Goal: Transaction & Acquisition: Purchase product/service

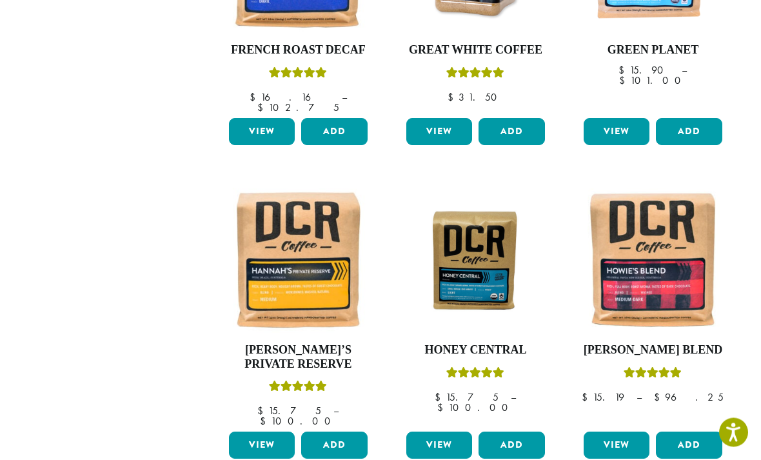
scroll to position [936, 0]
click at [267, 432] on link "View" at bounding box center [262, 445] width 66 height 27
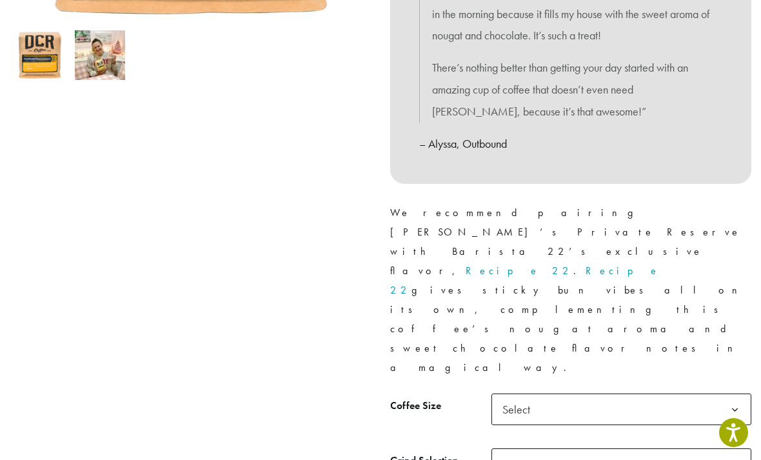
scroll to position [447, 0]
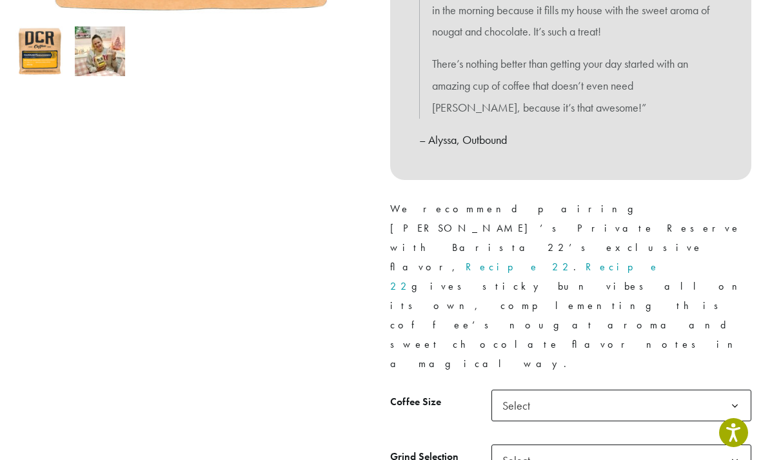
click at [579, 390] on span "Select" at bounding box center [622, 406] width 260 height 32
click at [590, 445] on span "Select" at bounding box center [622, 461] width 260 height 32
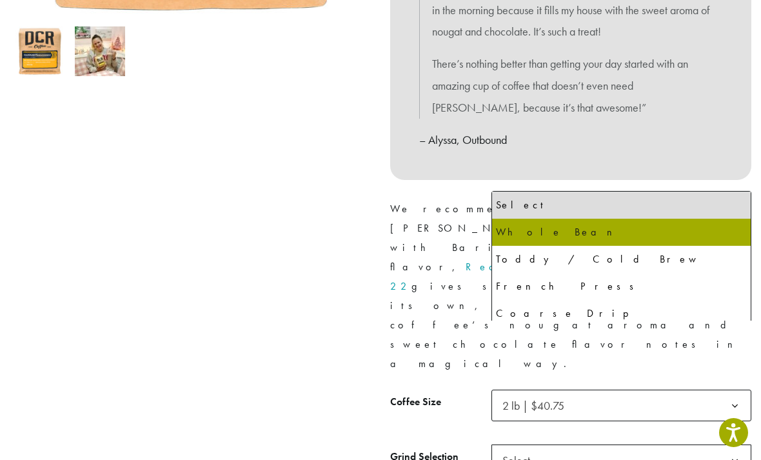
select select "**********"
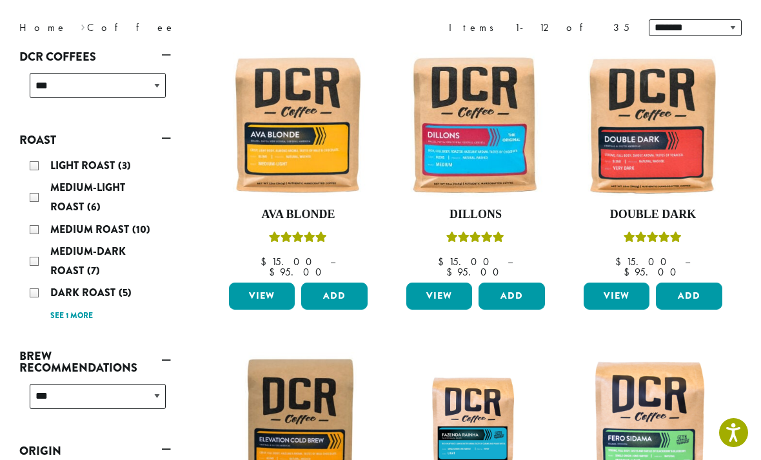
scroll to position [196, 0]
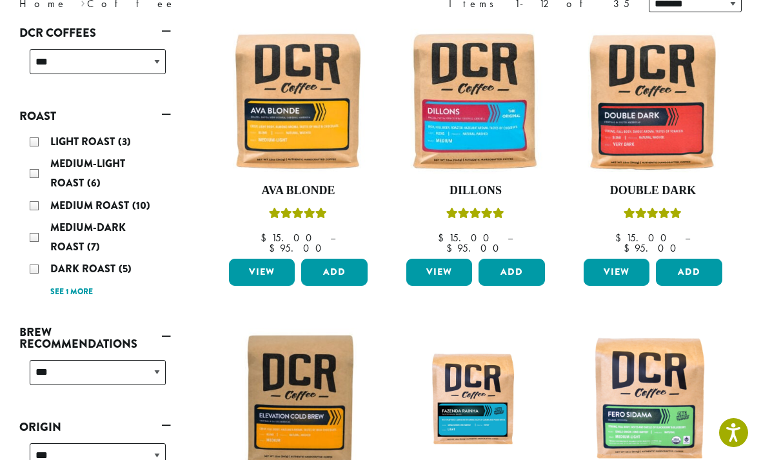
click at [445, 261] on link "View" at bounding box center [440, 272] width 66 height 27
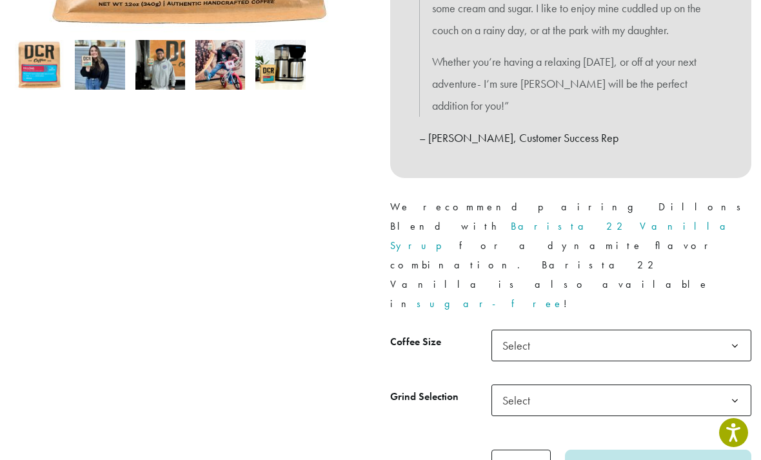
scroll to position [434, 0]
click at [547, 329] on span "Select" at bounding box center [622, 345] width 260 height 32
click at [561, 384] on span "Select" at bounding box center [622, 400] width 260 height 32
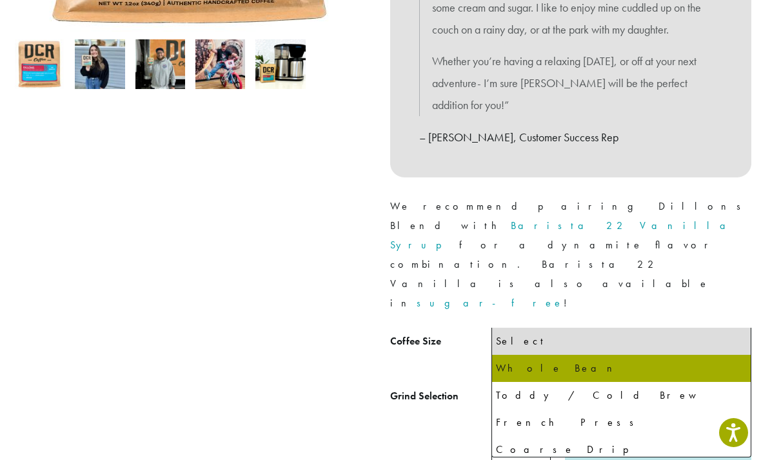
select select "**********"
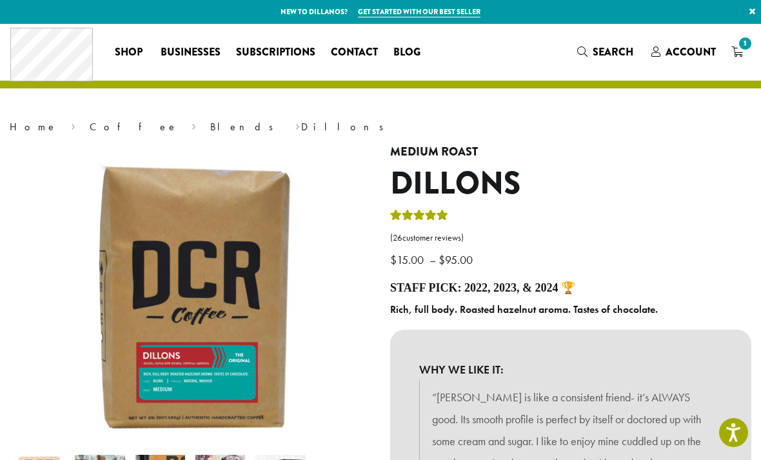
click at [71, 244] on img at bounding box center [300, 419] width 581 height 549
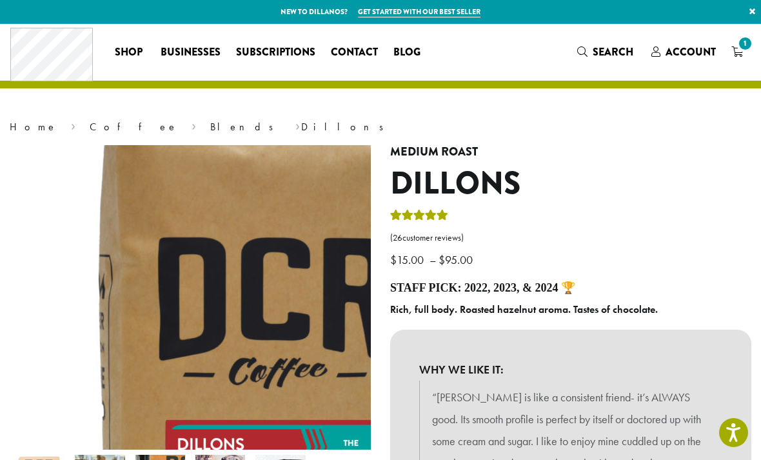
click at [90, 120] on link "Coffee" at bounding box center [134, 127] width 88 height 14
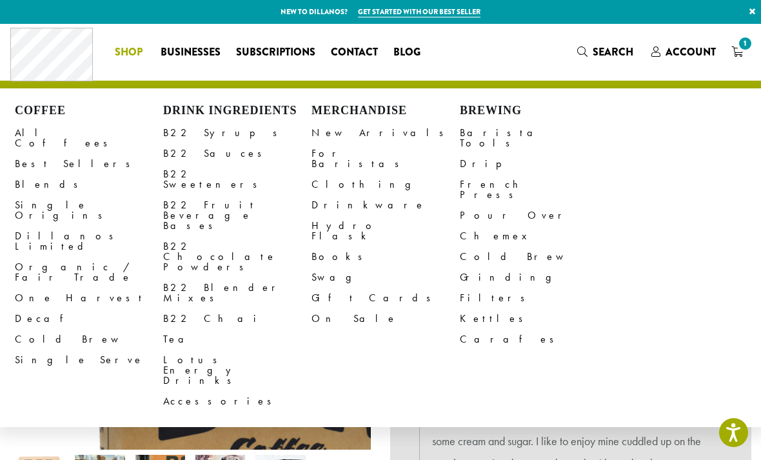
click at [134, 59] on span "Shop" at bounding box center [129, 53] width 28 height 16
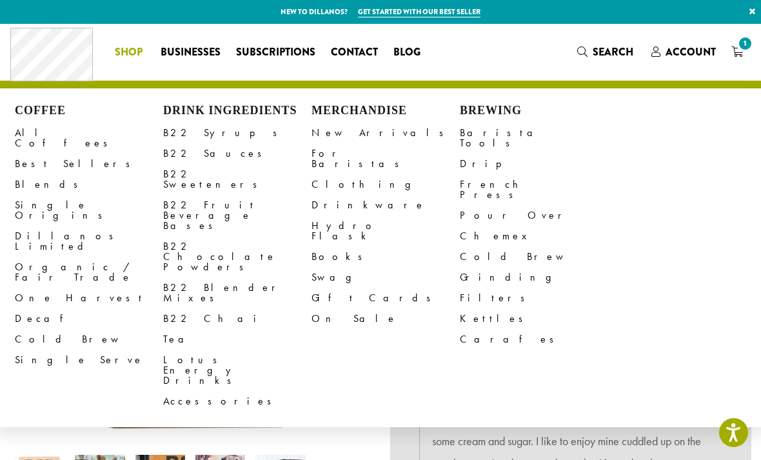
click at [90, 132] on link "Coffee" at bounding box center [134, 127] width 88 height 14
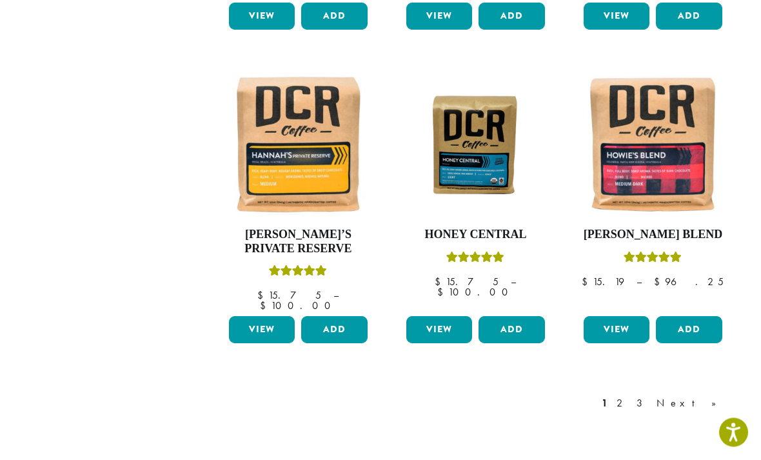
scroll to position [1057, 0]
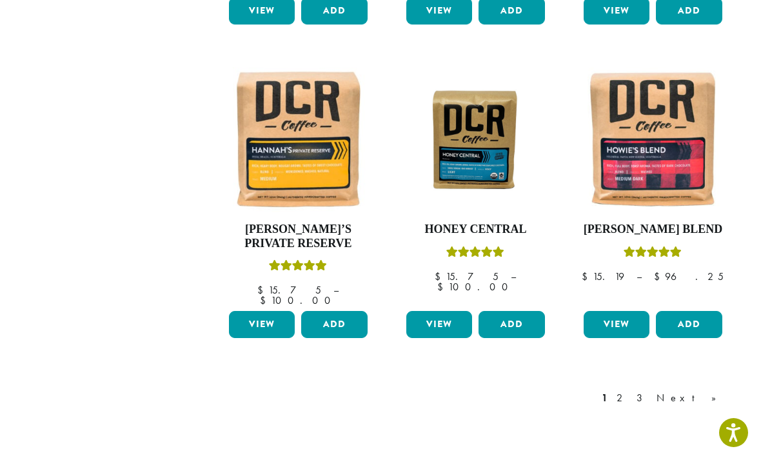
click at [616, 311] on link "View" at bounding box center [617, 324] width 66 height 27
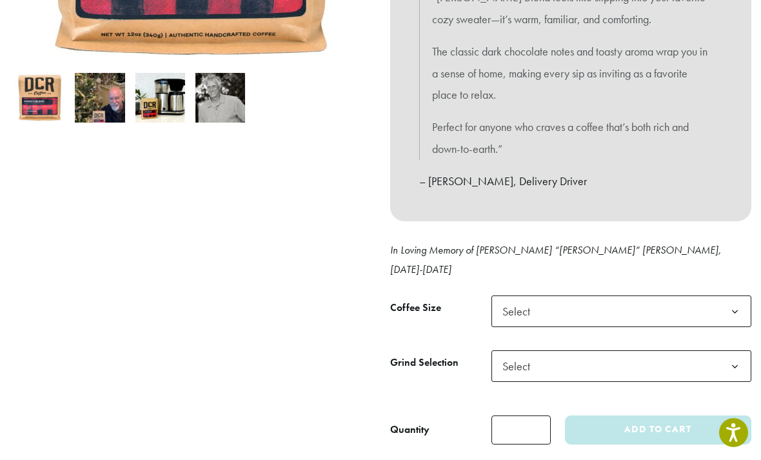
scroll to position [431, 0]
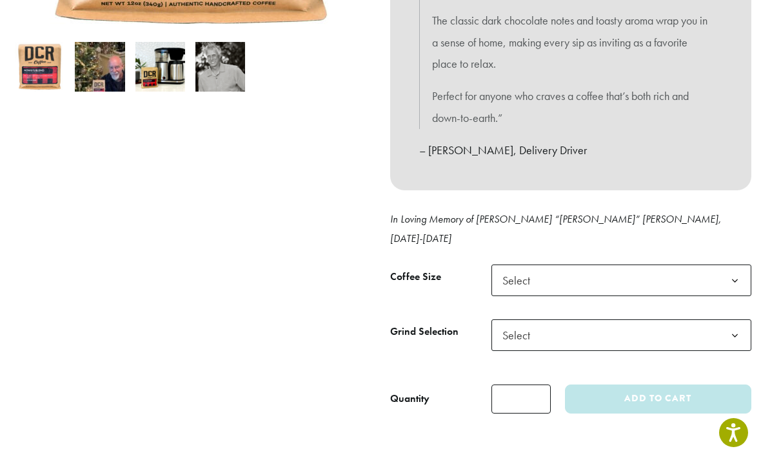
click at [585, 265] on span "Select" at bounding box center [622, 281] width 260 height 32
click at [590, 319] on span "Select" at bounding box center [622, 335] width 260 height 32
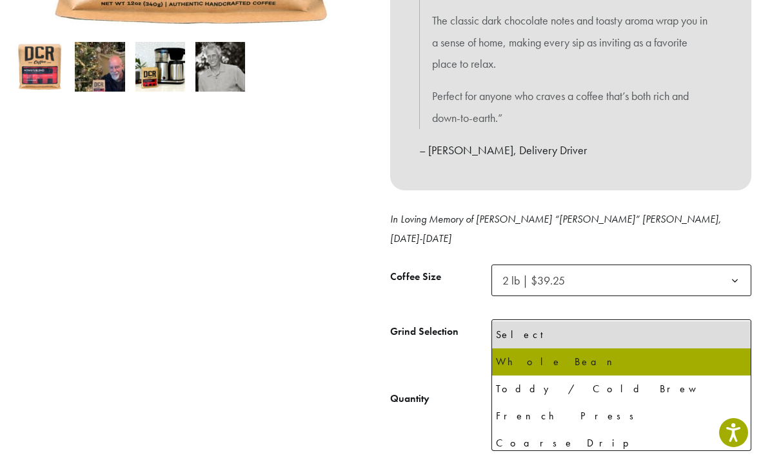
select select "**********"
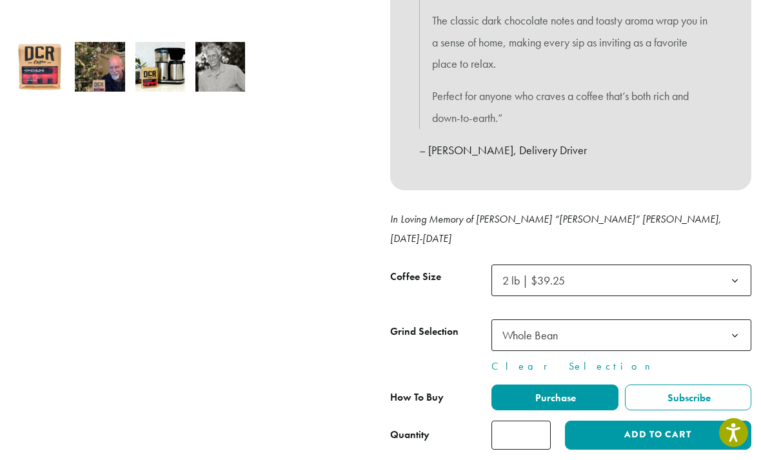
click at [639, 421] on button "Add to cart" at bounding box center [658, 435] width 186 height 29
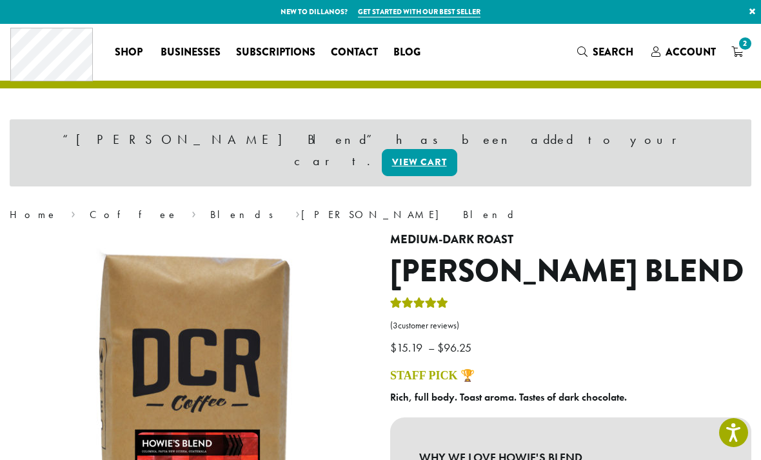
click at [90, 208] on link "Coffee" at bounding box center [134, 215] width 88 height 14
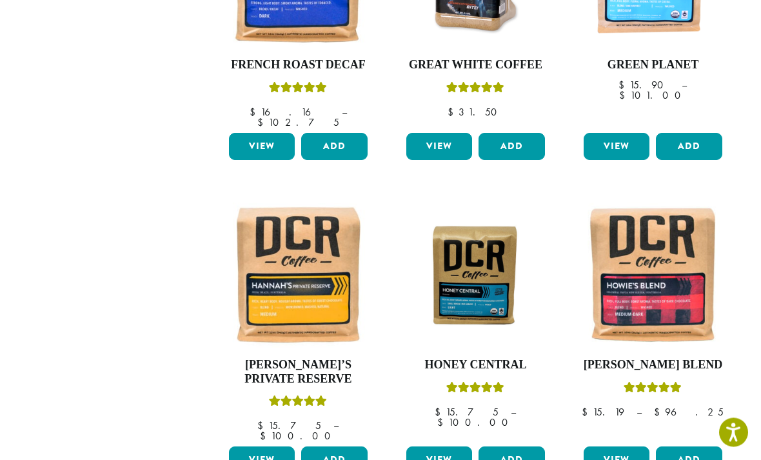
scroll to position [922, 0]
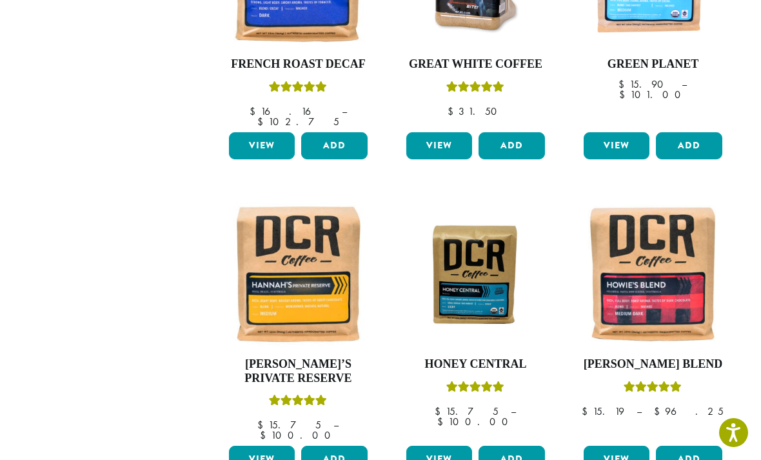
click at [442, 446] on link "View" at bounding box center [440, 459] width 66 height 27
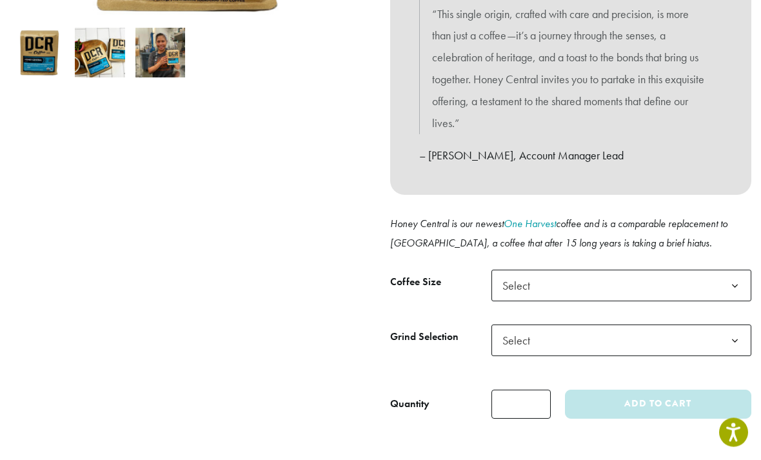
scroll to position [365, 0]
click at [572, 280] on span "Select" at bounding box center [622, 285] width 260 height 32
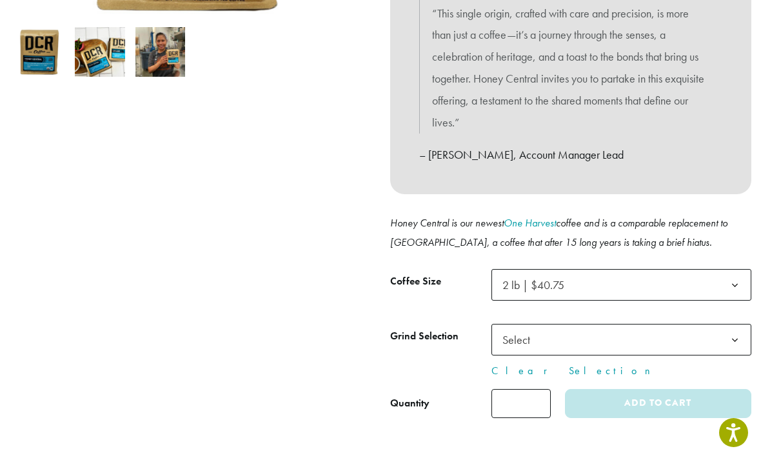
click at [561, 334] on span "Select" at bounding box center [622, 340] width 260 height 32
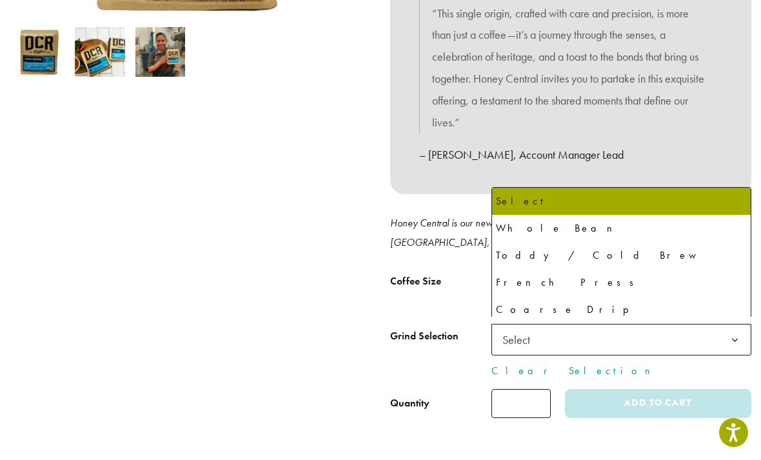
select select "**********"
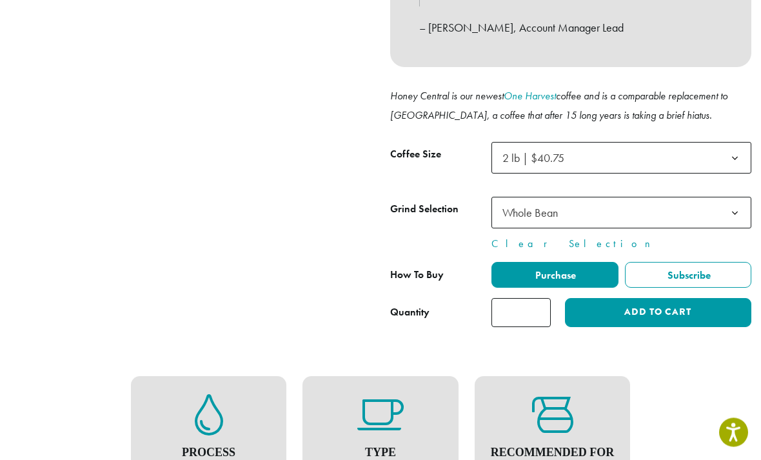
scroll to position [499, 0]
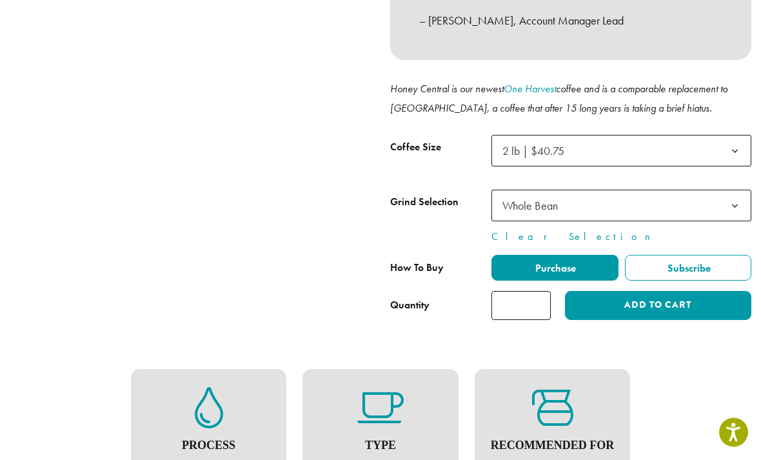
click at [655, 292] on button "Add to cart" at bounding box center [658, 306] width 186 height 29
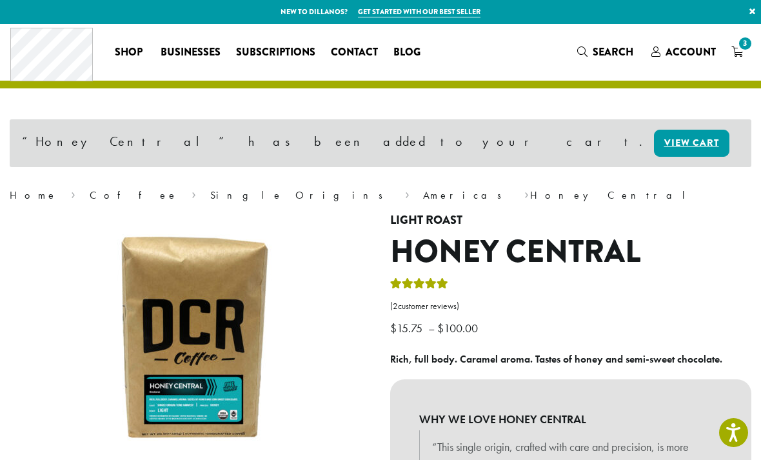
click at [90, 197] on link "Coffee" at bounding box center [134, 195] width 88 height 14
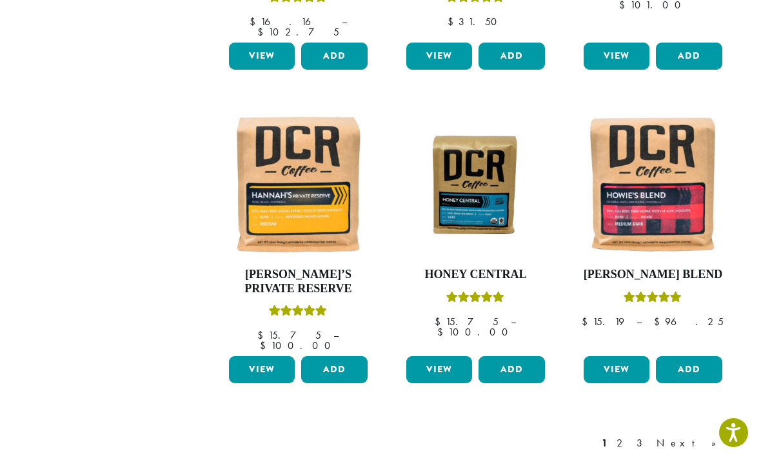
scroll to position [1043, 0]
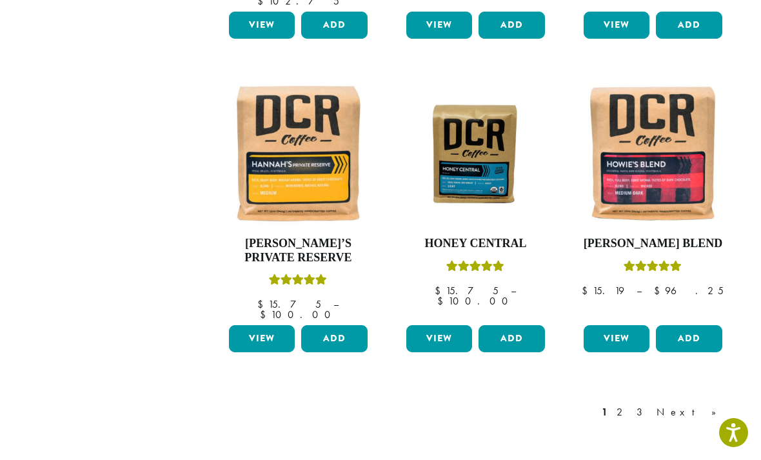
click at [720, 405] on link "Next »" at bounding box center [691, 412] width 74 height 15
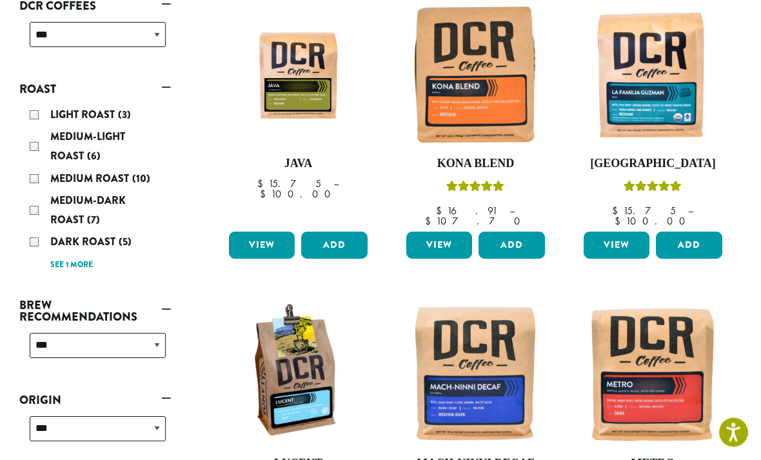
scroll to position [236, 0]
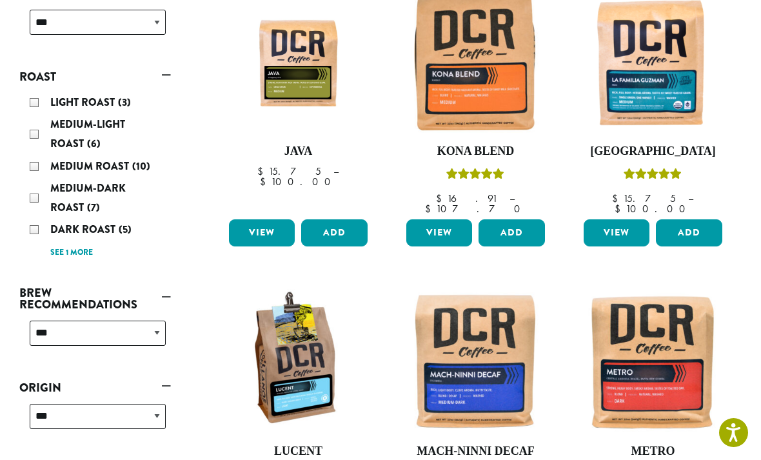
click at [618, 225] on link "View" at bounding box center [617, 232] width 66 height 27
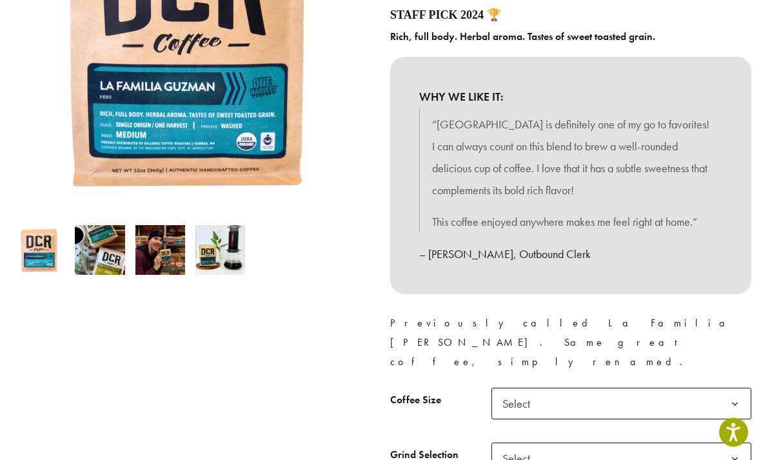
scroll to position [281, 0]
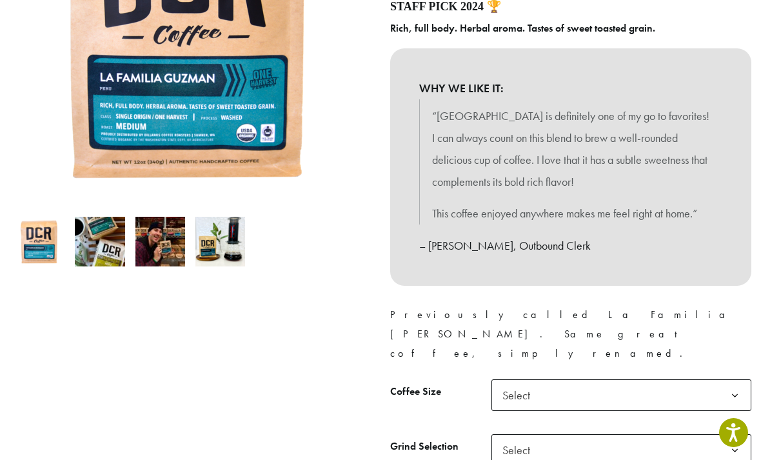
click at [519, 383] on span "Select" at bounding box center [521, 395] width 46 height 25
click at [548, 434] on span "Select" at bounding box center [622, 450] width 260 height 32
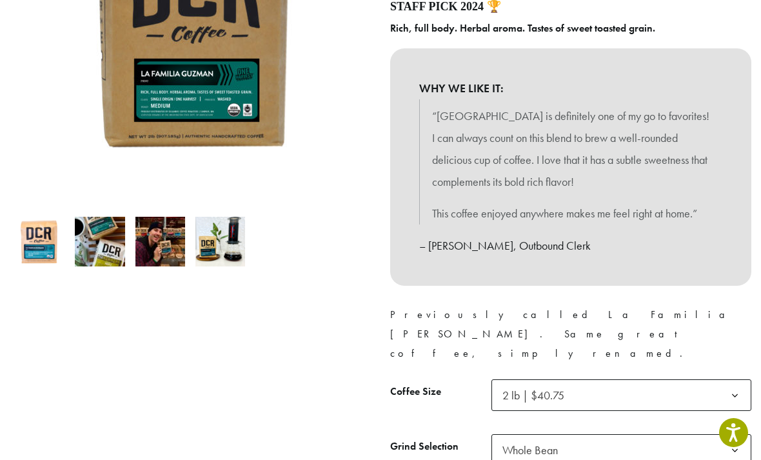
select select "**********"
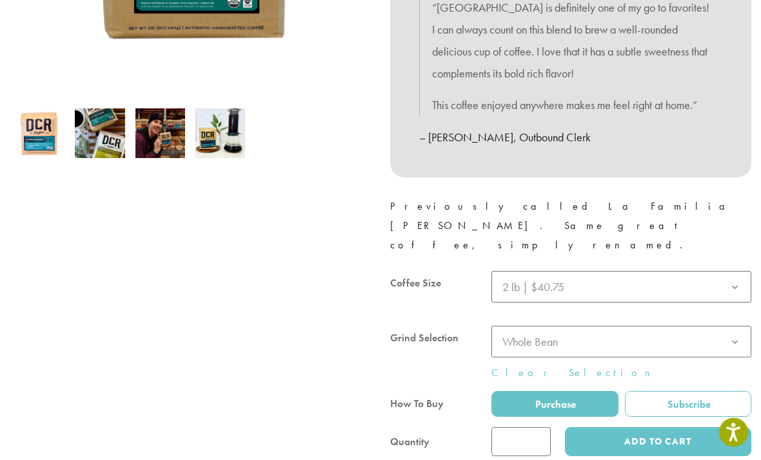
scroll to position [395, 0]
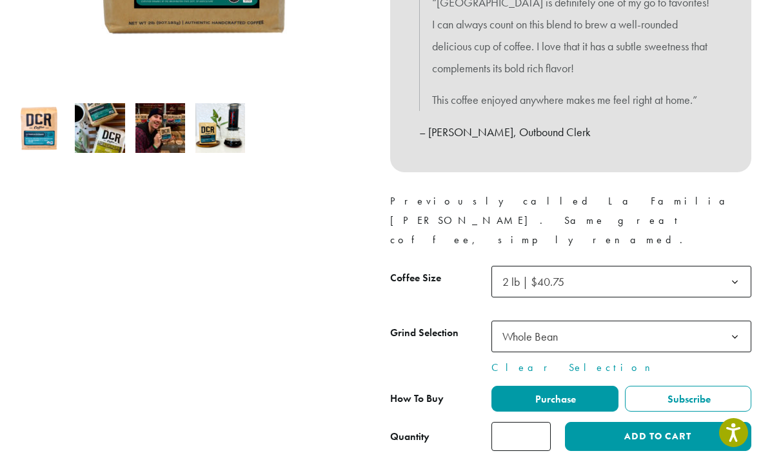
click at [641, 422] on button "Add to cart" at bounding box center [658, 436] width 186 height 29
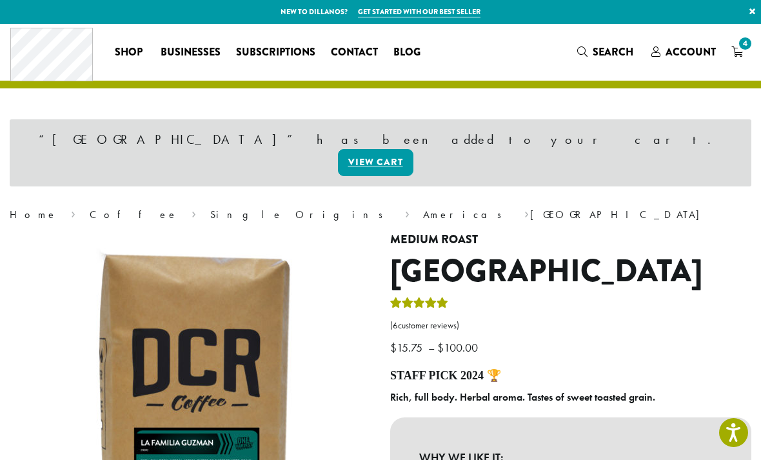
click at [90, 208] on link "Coffee" at bounding box center [134, 215] width 88 height 14
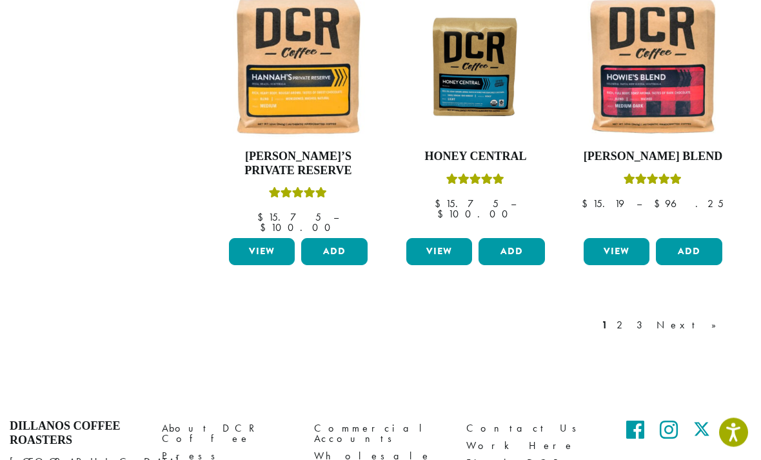
scroll to position [1130, 0]
click at [713, 317] on link "Next »" at bounding box center [691, 324] width 74 height 15
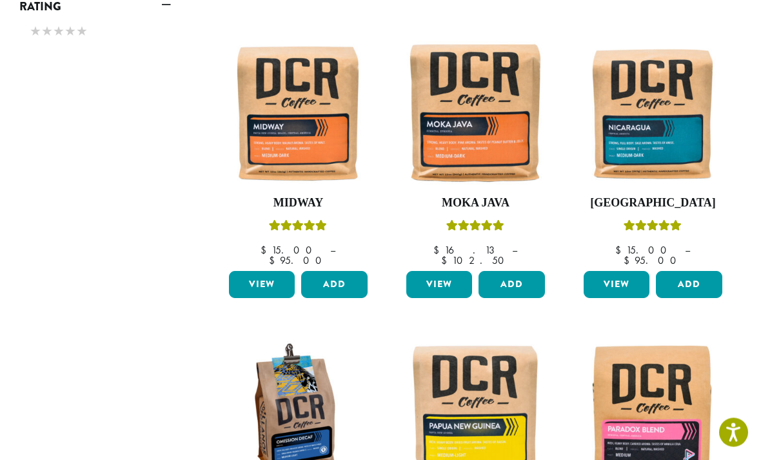
scroll to position [783, 0]
click at [268, 271] on link "View" at bounding box center [262, 284] width 66 height 27
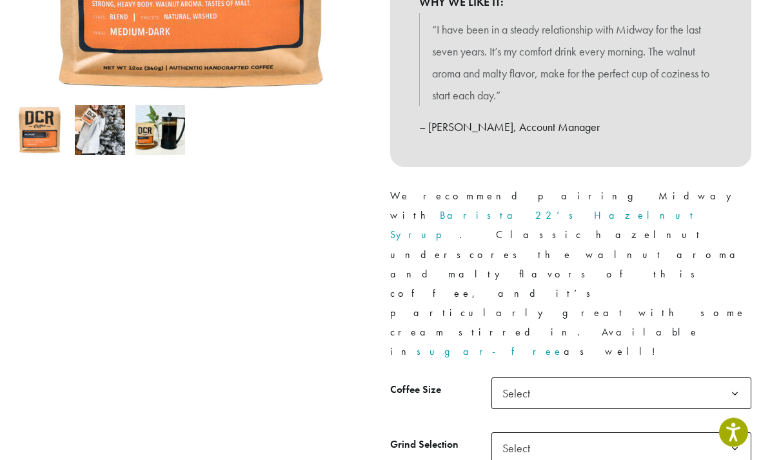
scroll to position [369, 0]
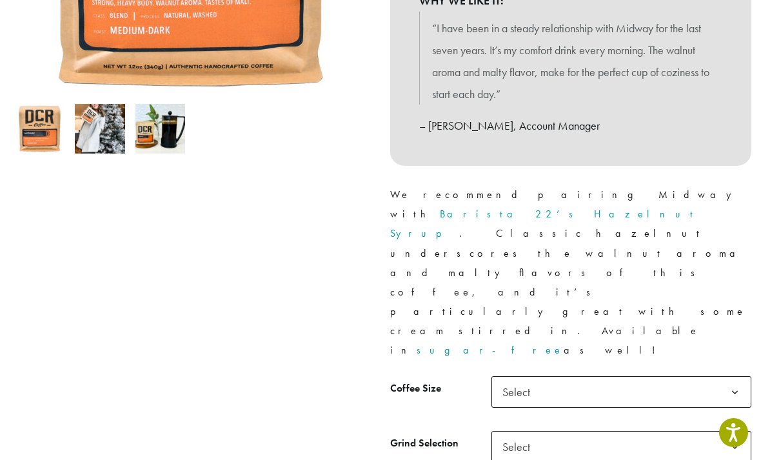
click at [553, 376] on span "Select" at bounding box center [622, 392] width 260 height 32
click at [564, 431] on span "Select" at bounding box center [622, 447] width 260 height 32
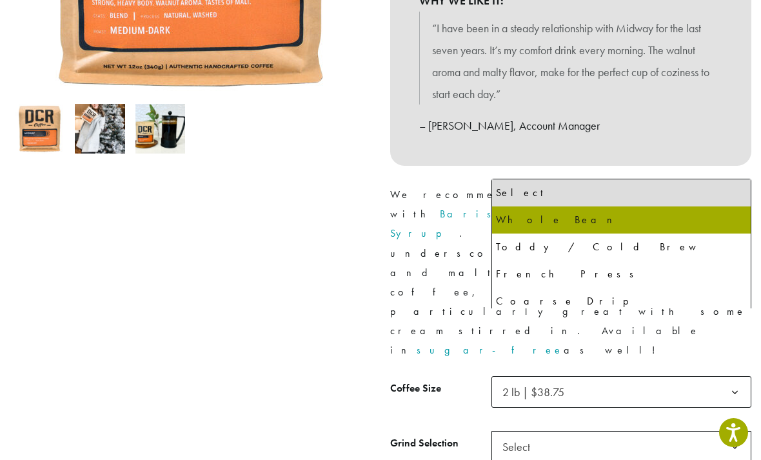
select select "**********"
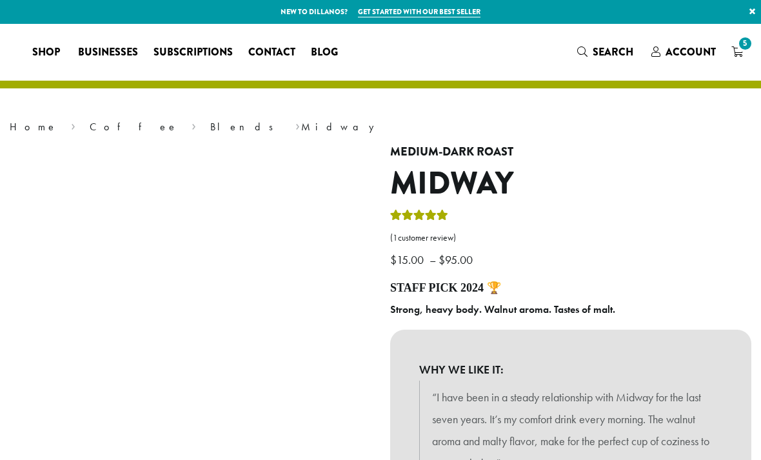
select select "**********"
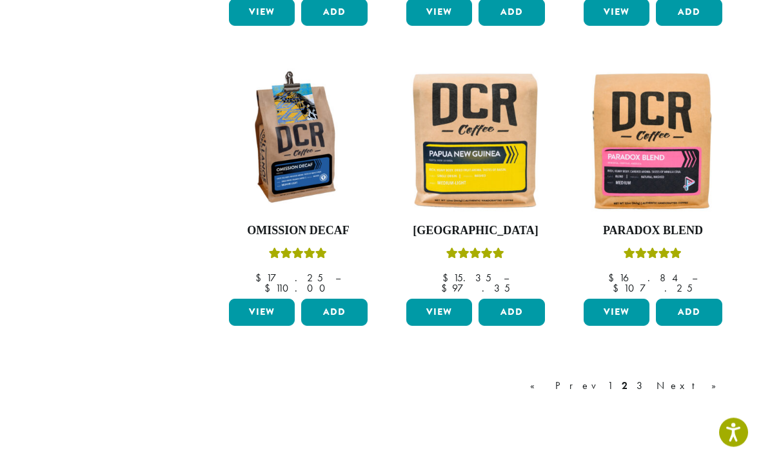
scroll to position [1056, 0]
click at [716, 378] on link "Next »" at bounding box center [691, 385] width 74 height 15
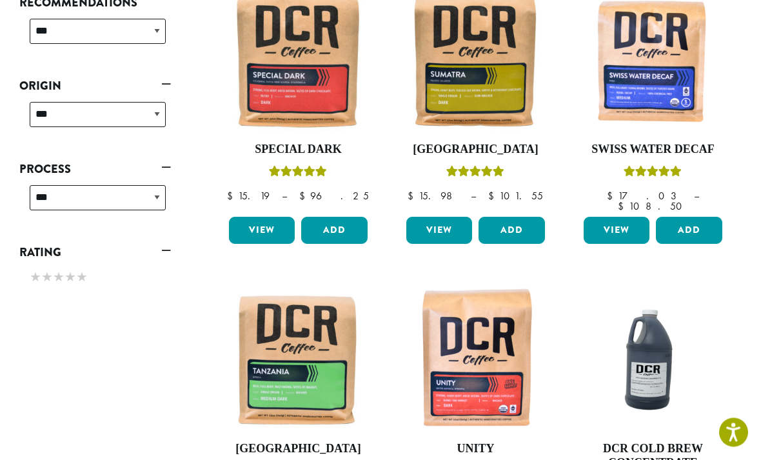
scroll to position [538, 0]
click at [625, 217] on link "View" at bounding box center [617, 230] width 66 height 27
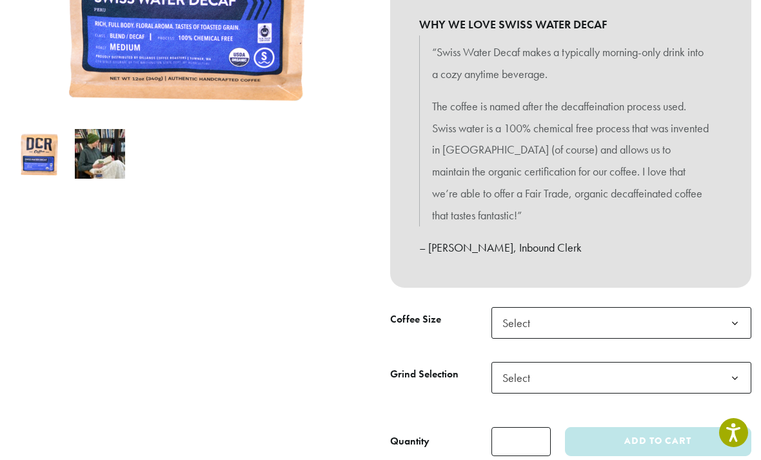
scroll to position [373, 0]
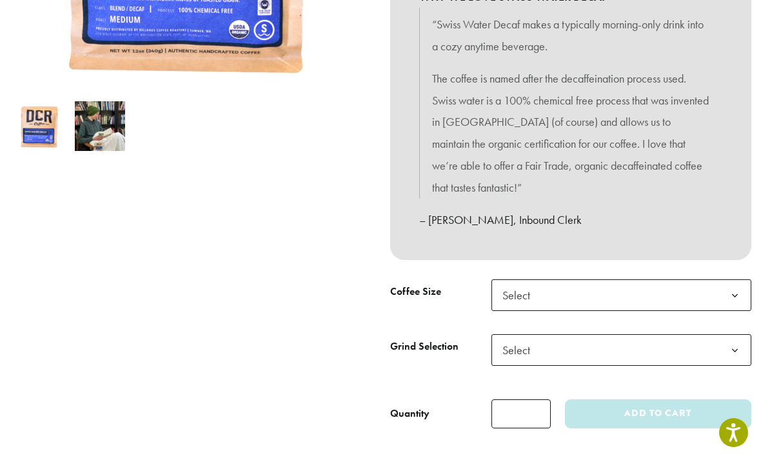
click at [543, 290] on span "Select" at bounding box center [521, 295] width 46 height 25
click at [563, 343] on span "Select" at bounding box center [622, 350] width 260 height 32
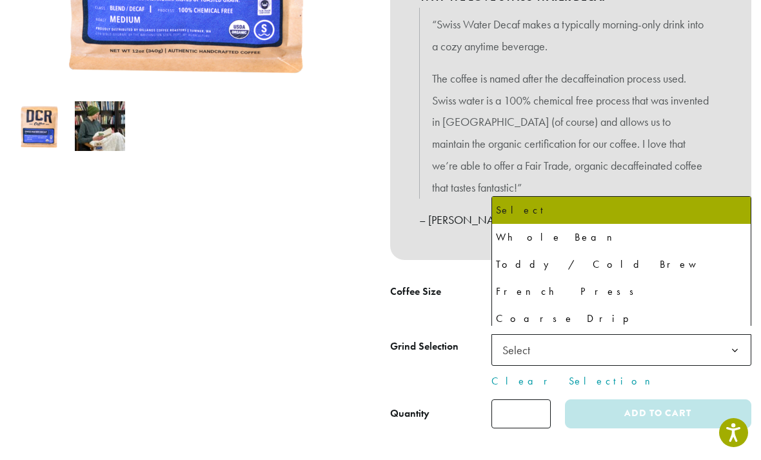
select select "**********"
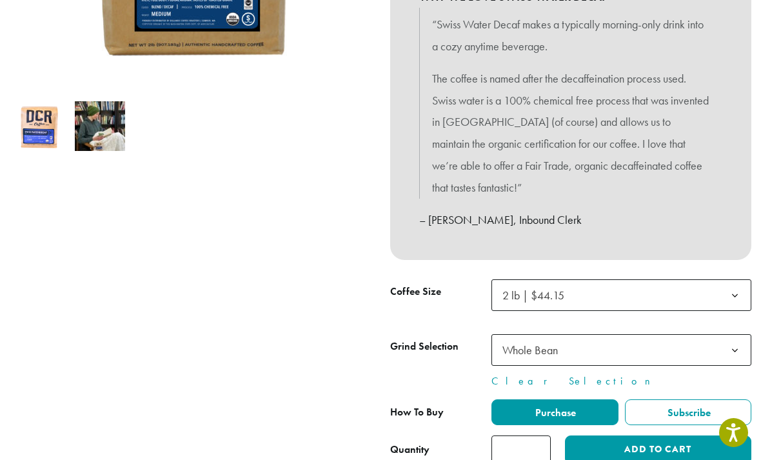
click at [660, 443] on button "Add to cart" at bounding box center [658, 450] width 186 height 29
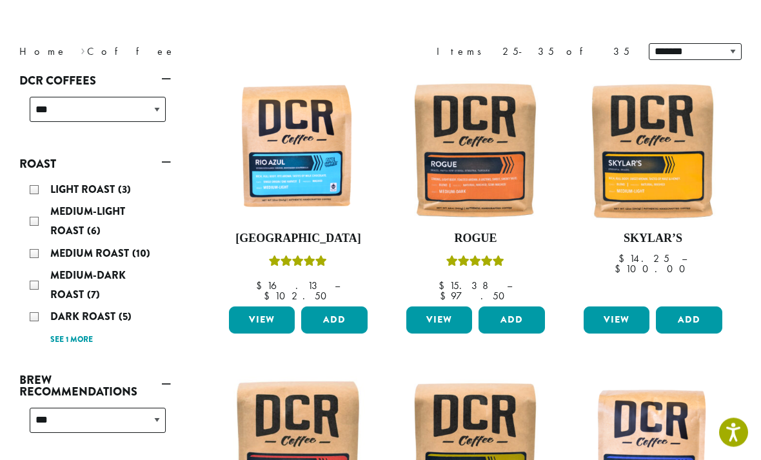
scroll to position [148, 0]
click at [443, 313] on link "View" at bounding box center [440, 320] width 66 height 27
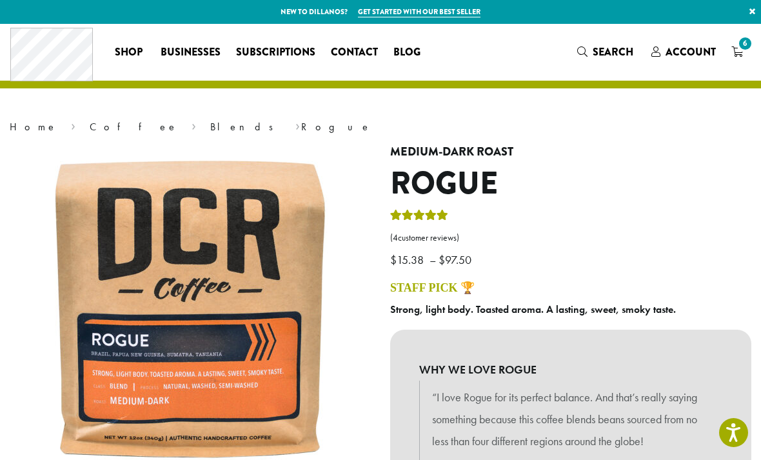
click at [448, 8] on link "Get started with our best seller" at bounding box center [419, 11] width 123 height 11
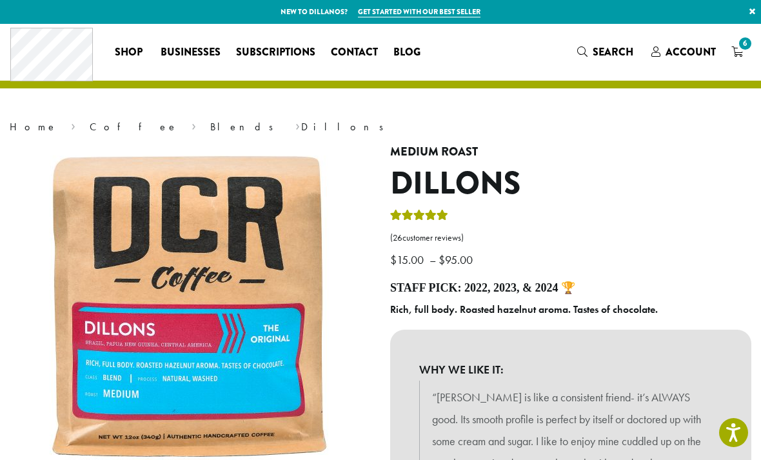
click at [746, 43] on span "6" at bounding box center [745, 43] width 17 height 17
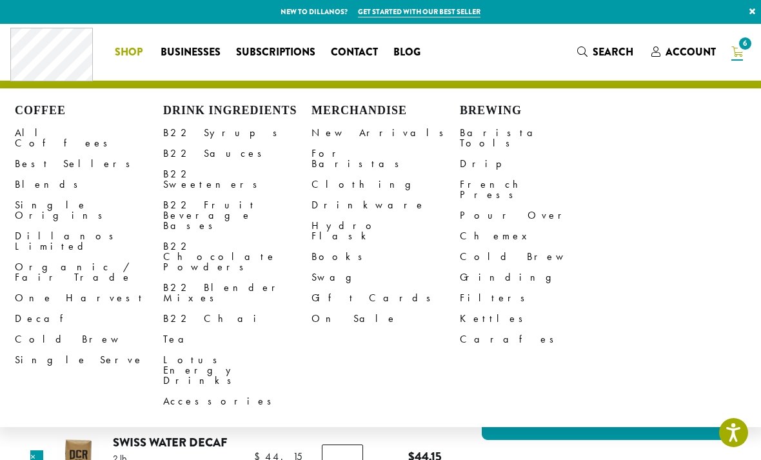
click at [61, 133] on link "All Coffees" at bounding box center [89, 138] width 148 height 31
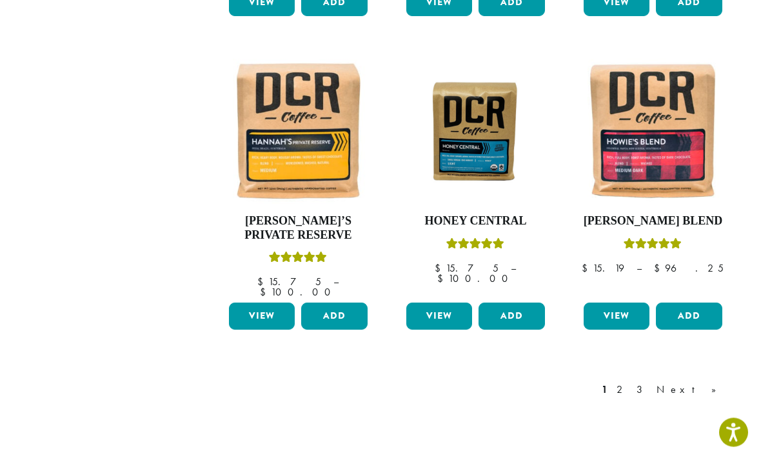
scroll to position [1092, 0]
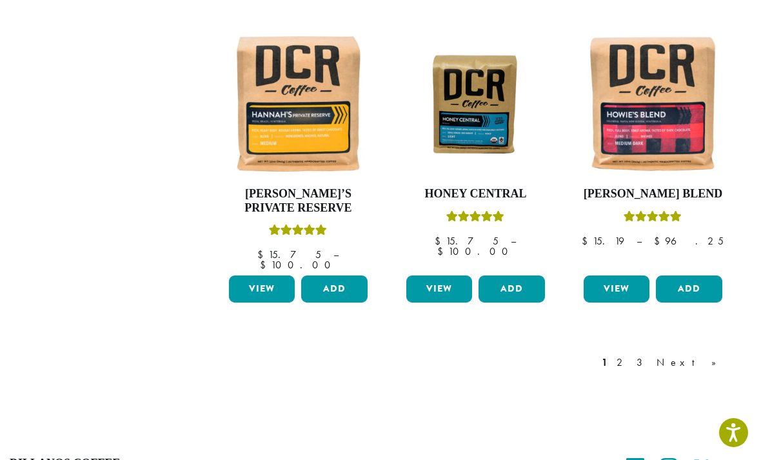
click at [714, 355] on link "Next »" at bounding box center [691, 362] width 74 height 15
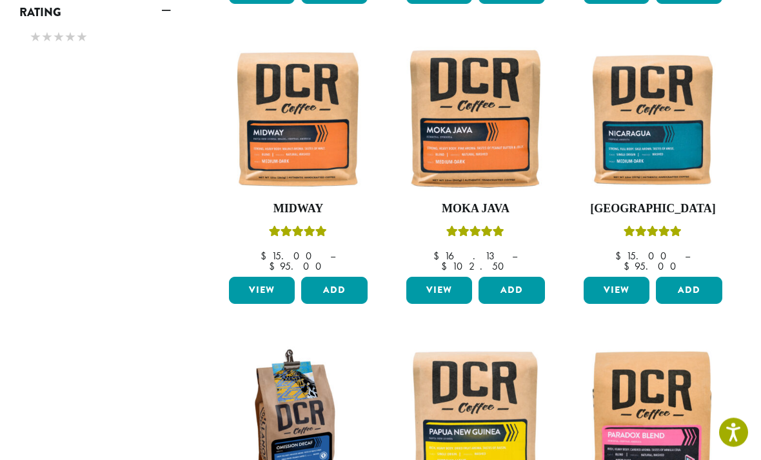
scroll to position [778, 0]
click at [622, 277] on link "View" at bounding box center [617, 290] width 66 height 27
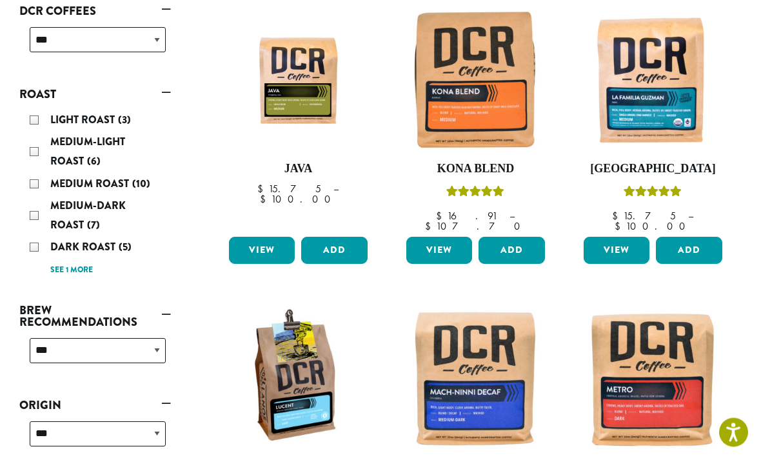
scroll to position [195, 0]
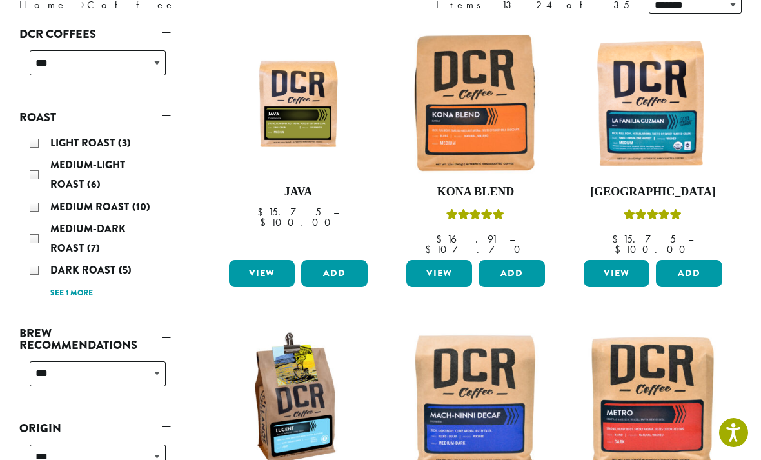
click at [447, 265] on link "View" at bounding box center [440, 273] width 66 height 27
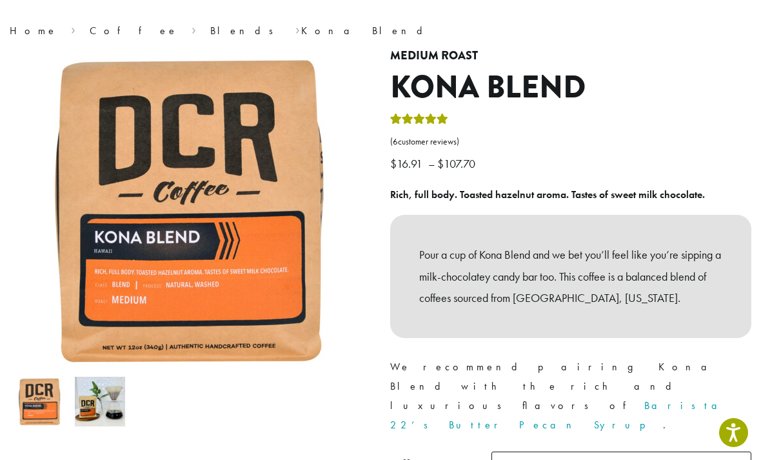
scroll to position [95, 0]
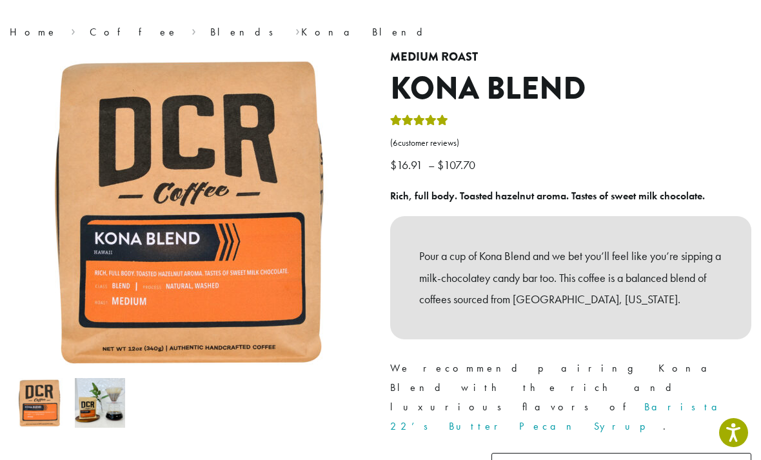
click at [530, 456] on span "Select" at bounding box center [521, 468] width 46 height 25
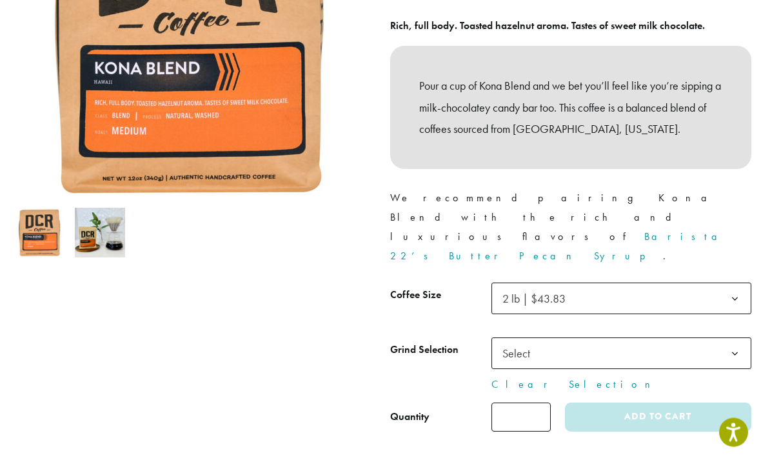
scroll to position [265, 0]
click at [526, 341] on span "Select" at bounding box center [521, 353] width 46 height 25
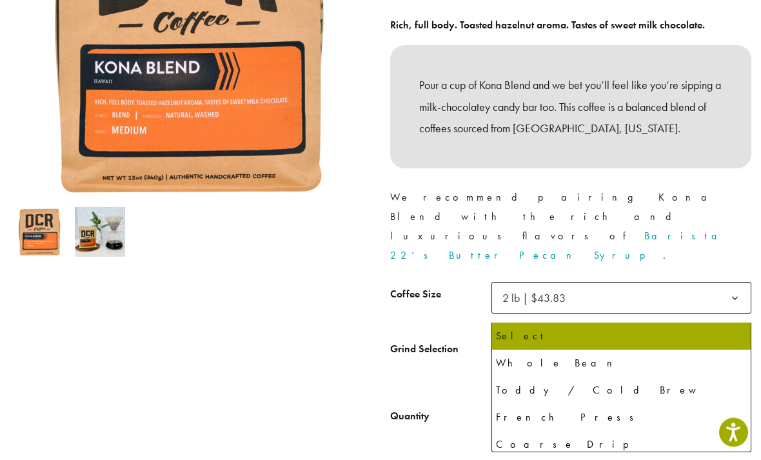
scroll to position [266, 0]
select select "**********"
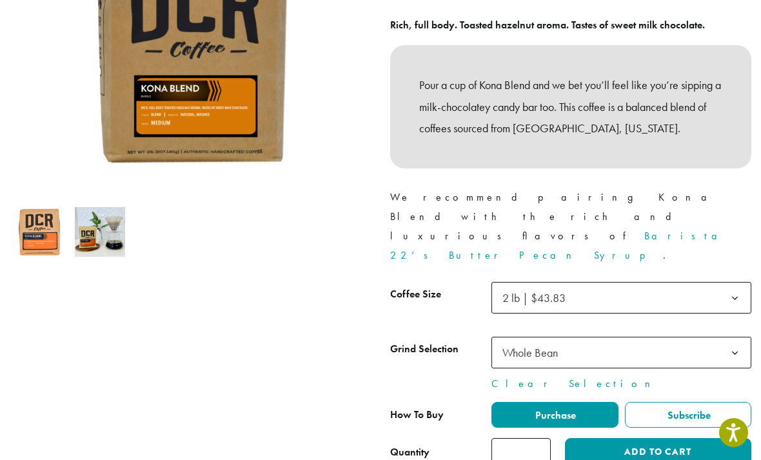
click at [655, 438] on button "Add to cart" at bounding box center [658, 452] width 186 height 29
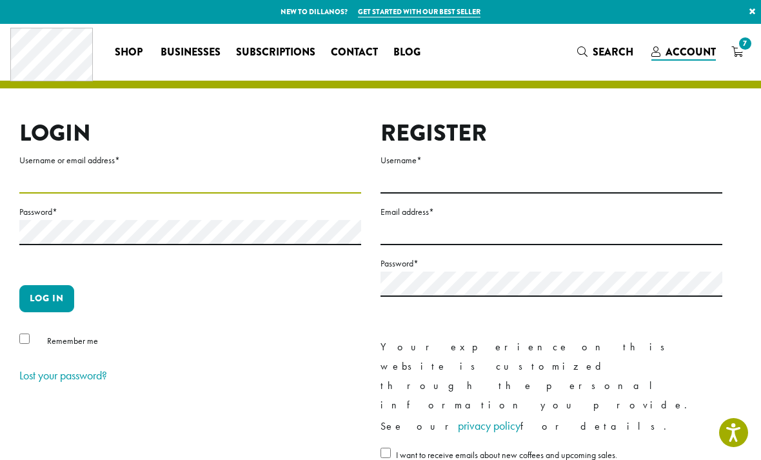
type input "**********"
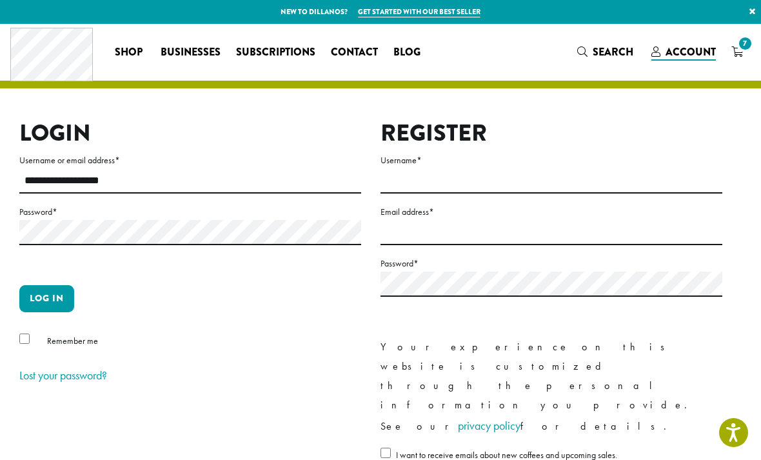
click at [46, 298] on button "Log in" at bounding box center [46, 298] width 55 height 27
click at [50, 301] on button "Log in" at bounding box center [46, 298] width 55 height 27
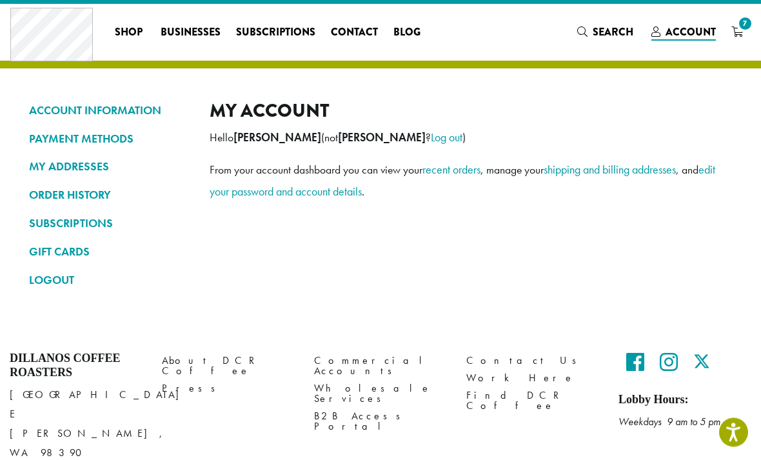
scroll to position [22, 0]
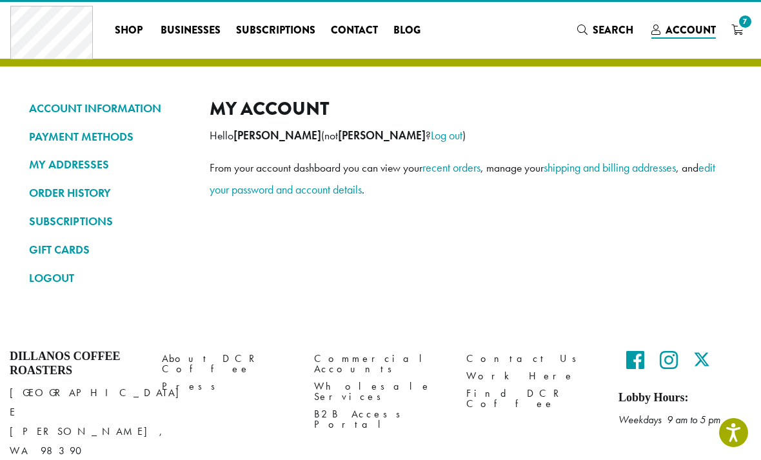
click at [743, 21] on span "7" at bounding box center [745, 21] width 17 height 17
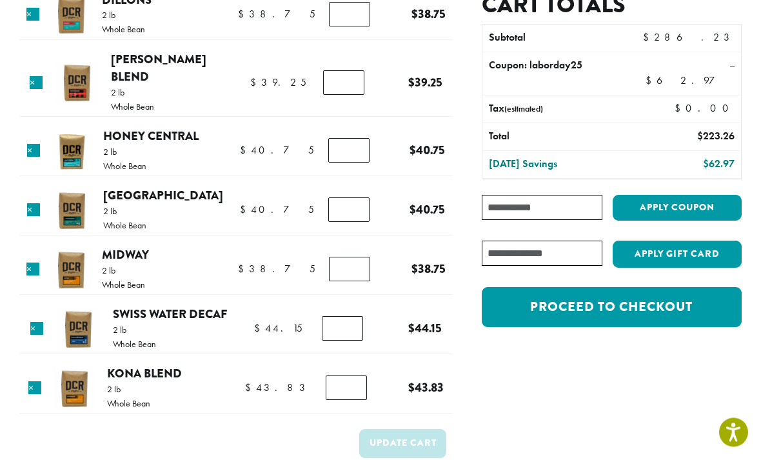
scroll to position [124, 0]
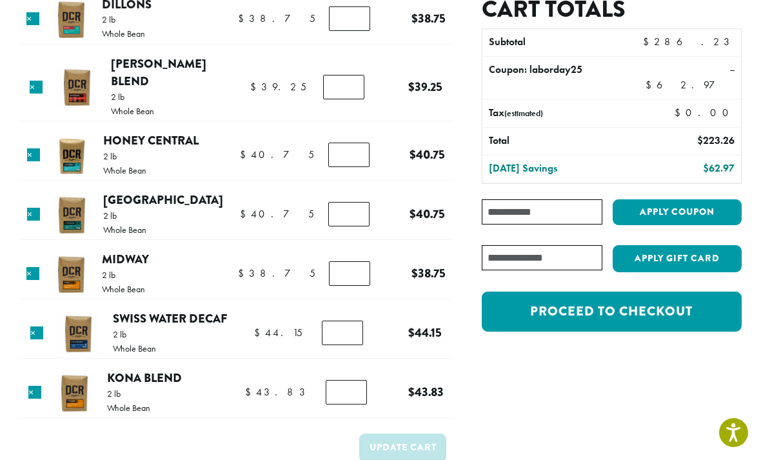
click at [591, 301] on link "Proceed to checkout" at bounding box center [612, 312] width 260 height 40
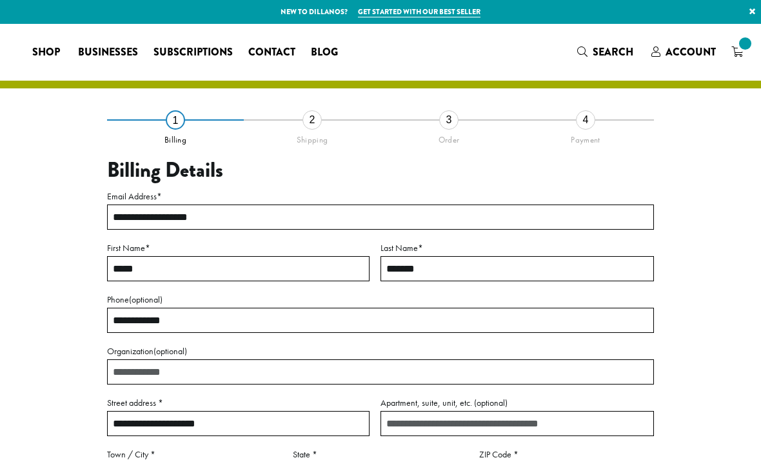
select select "**"
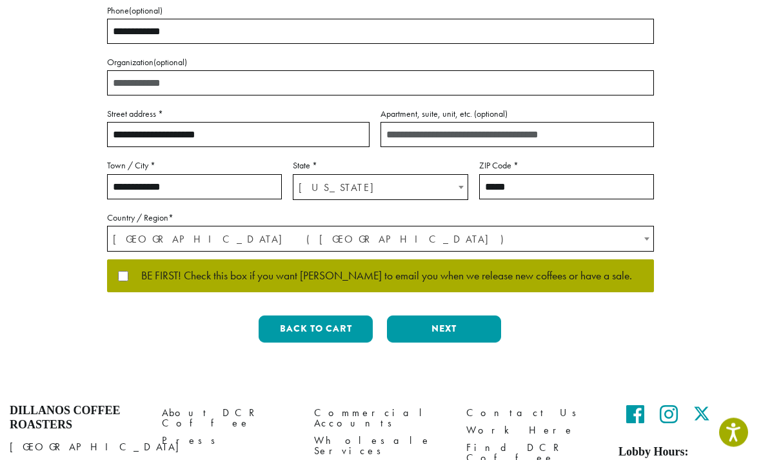
scroll to position [290, 0]
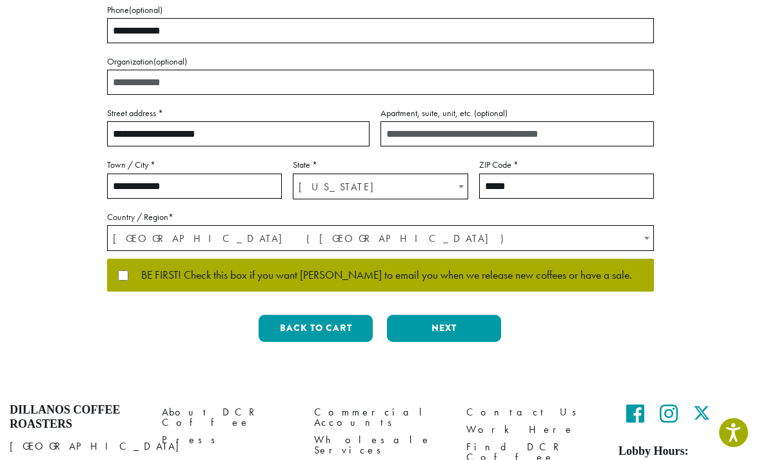
click at [439, 330] on button "Next" at bounding box center [444, 328] width 114 height 27
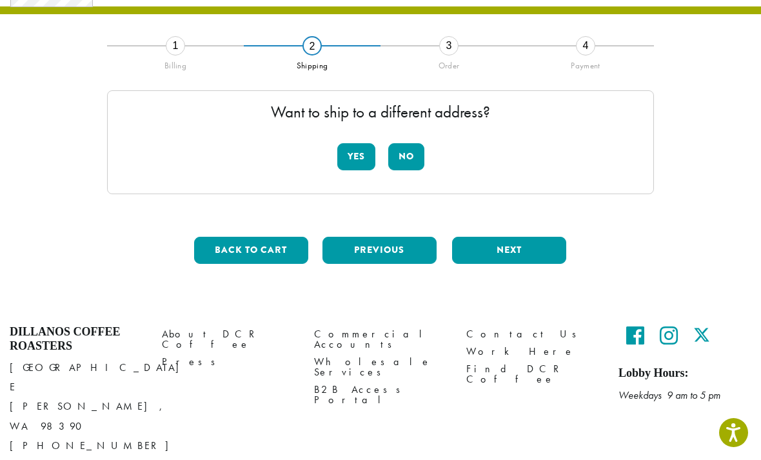
scroll to position [54, 0]
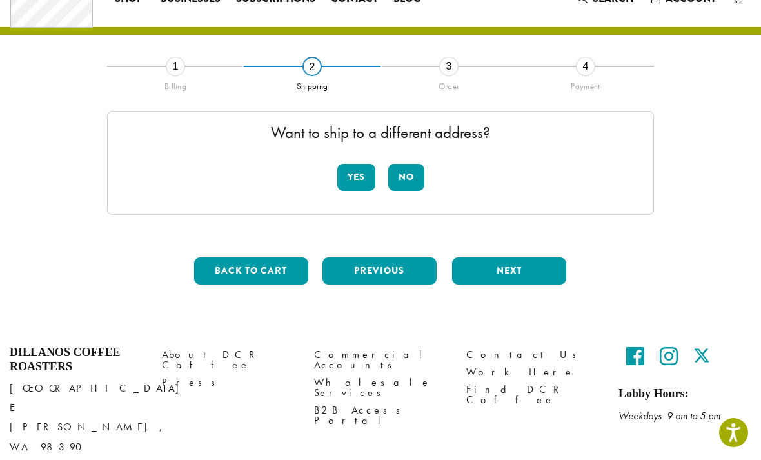
click at [410, 172] on button "No" at bounding box center [406, 177] width 36 height 27
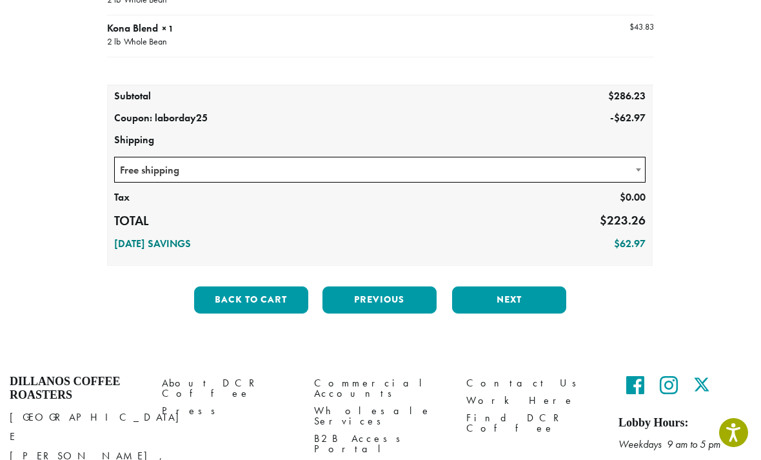
scroll to position [453, 0]
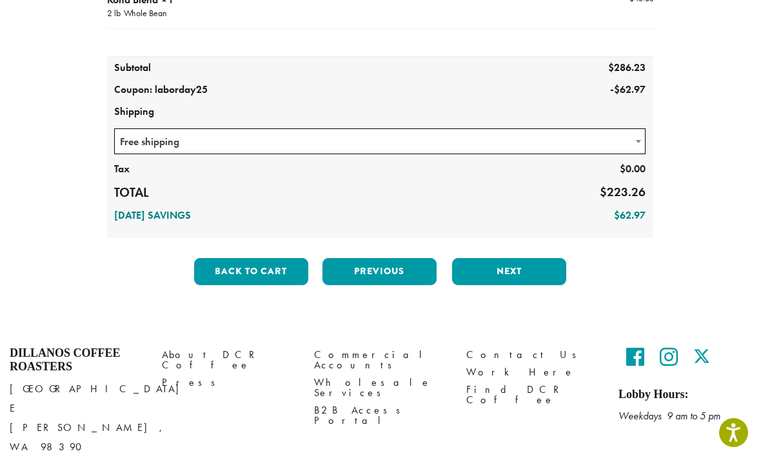
click at [512, 270] on button "Next" at bounding box center [509, 271] width 114 height 27
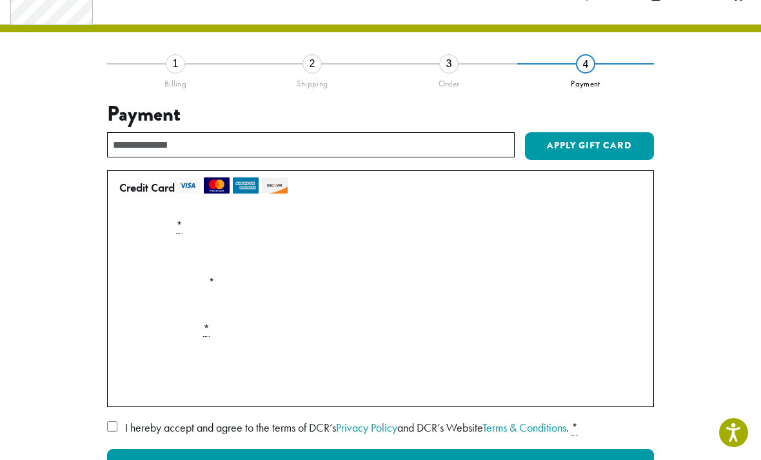
scroll to position [0, 0]
